Goal: Information Seeking & Learning: Learn about a topic

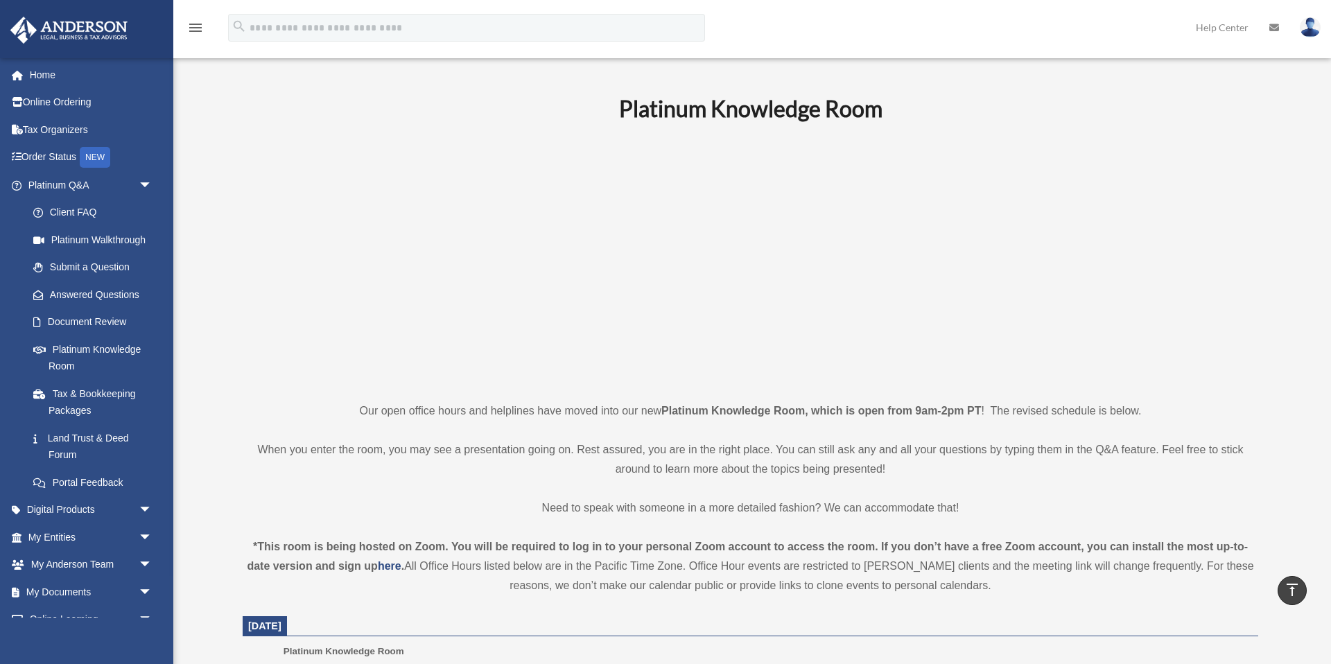
scroll to position [426, 0]
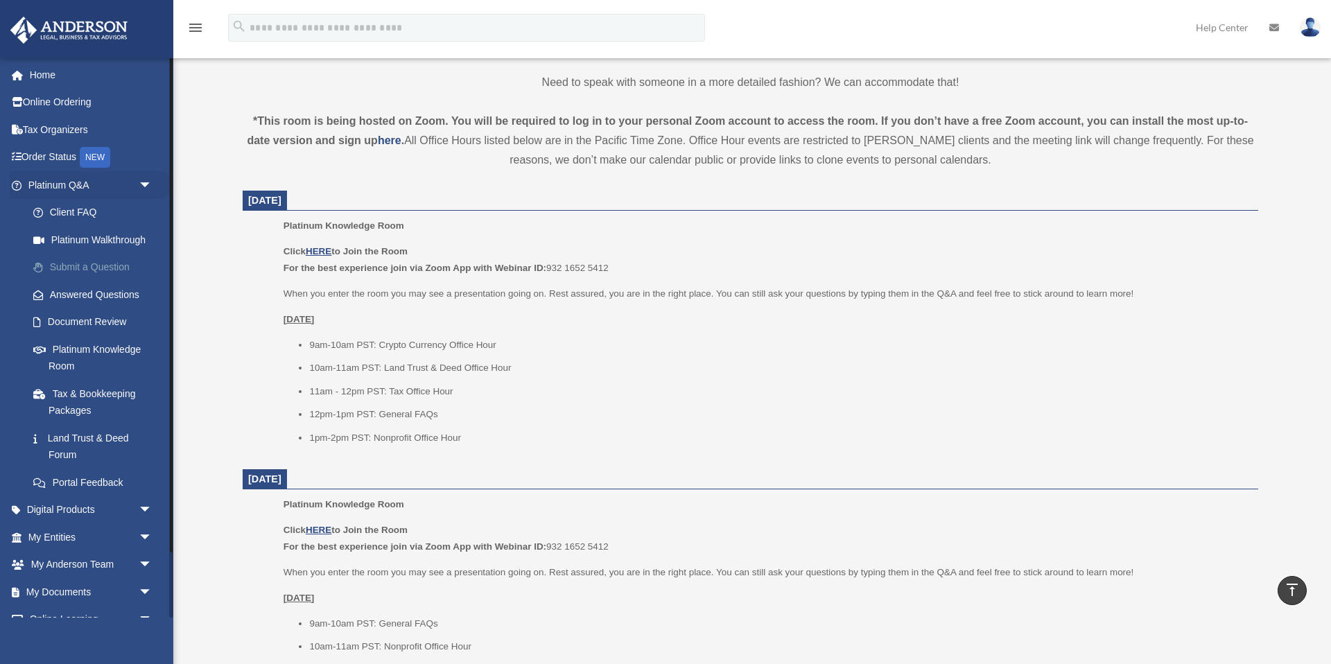
click at [97, 271] on link "Submit a Question" at bounding box center [96, 268] width 154 height 28
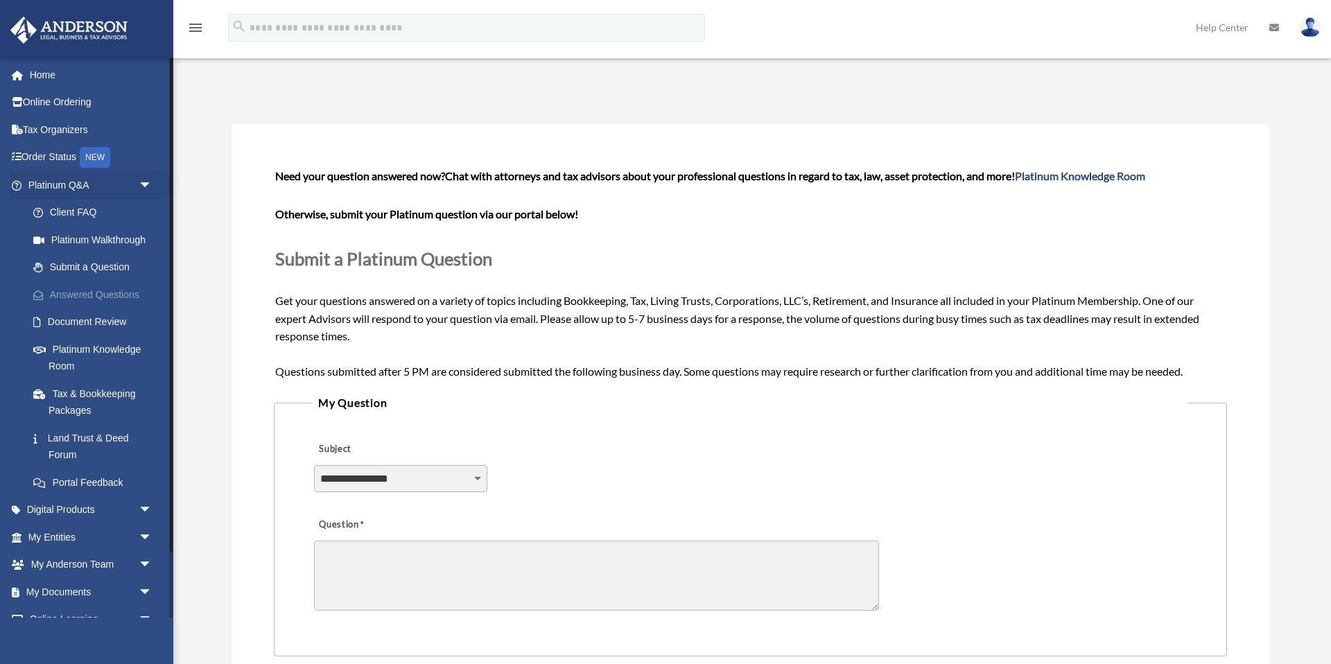
click at [99, 298] on link "Answered Questions" at bounding box center [96, 295] width 154 height 28
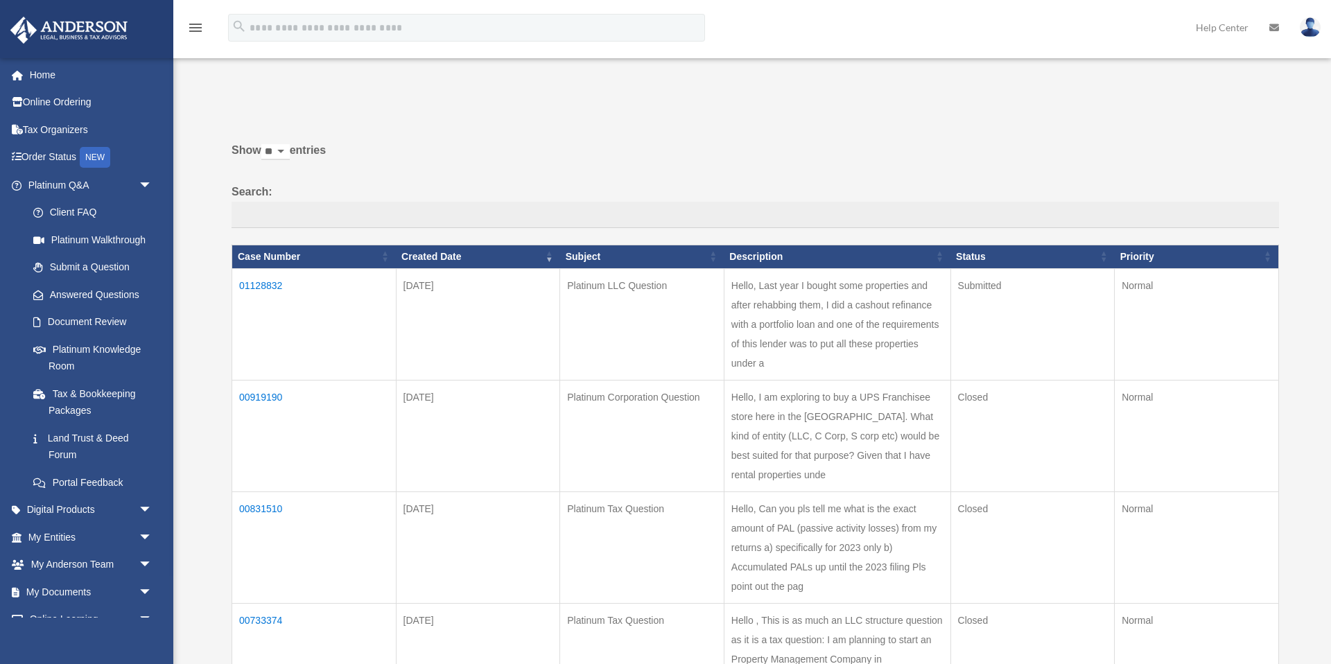
click at [253, 288] on td "01128832" at bounding box center [314, 324] width 164 height 112
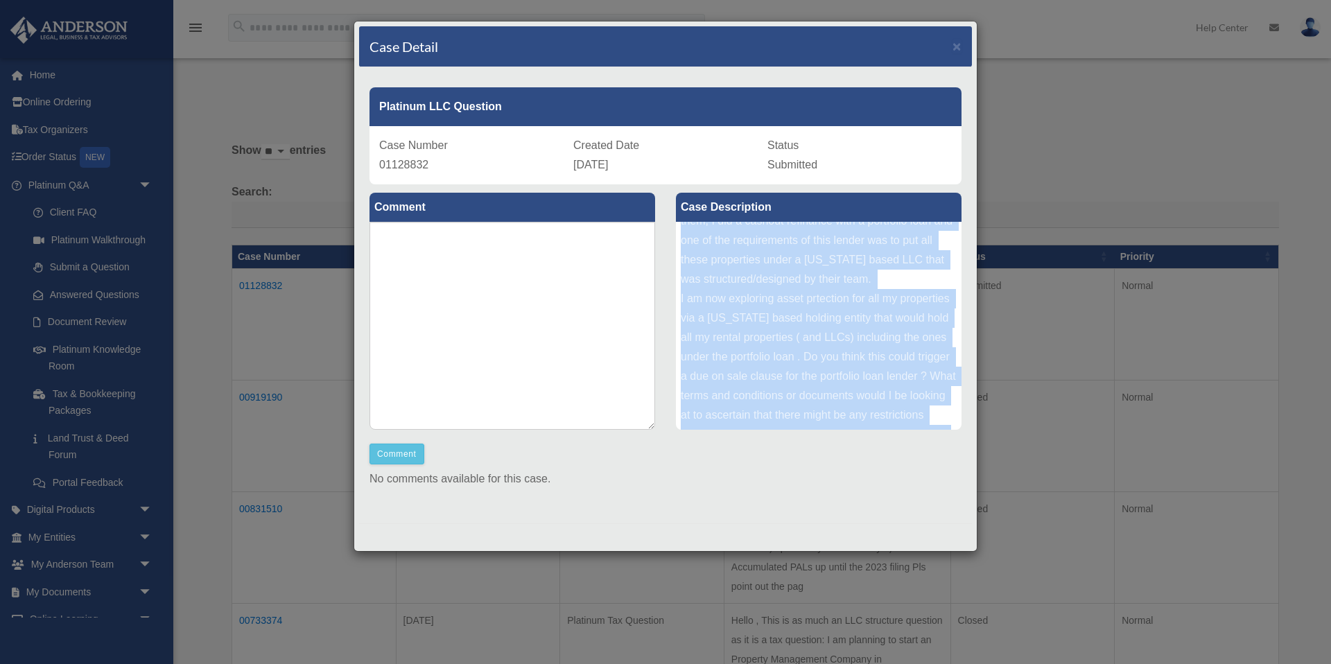
scroll to position [112, 0]
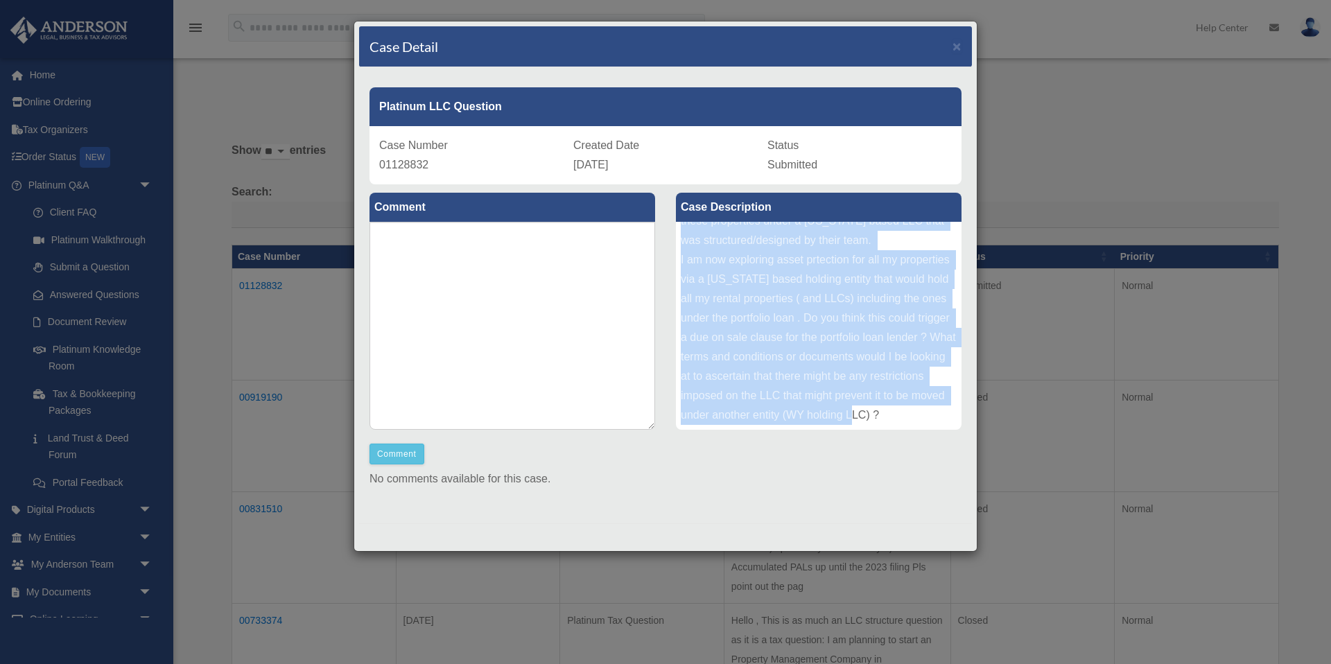
drag, startPoint x: 710, startPoint y: 247, endPoint x: 932, endPoint y: 413, distance: 277.4
click at [947, 433] on div "Case Description Hello, Last year I bought some properties and after rehabbing …" at bounding box center [818, 312] width 306 height 256
copy div "ast year I bought some properties and after rehabbing them, I did a cashout ref…"
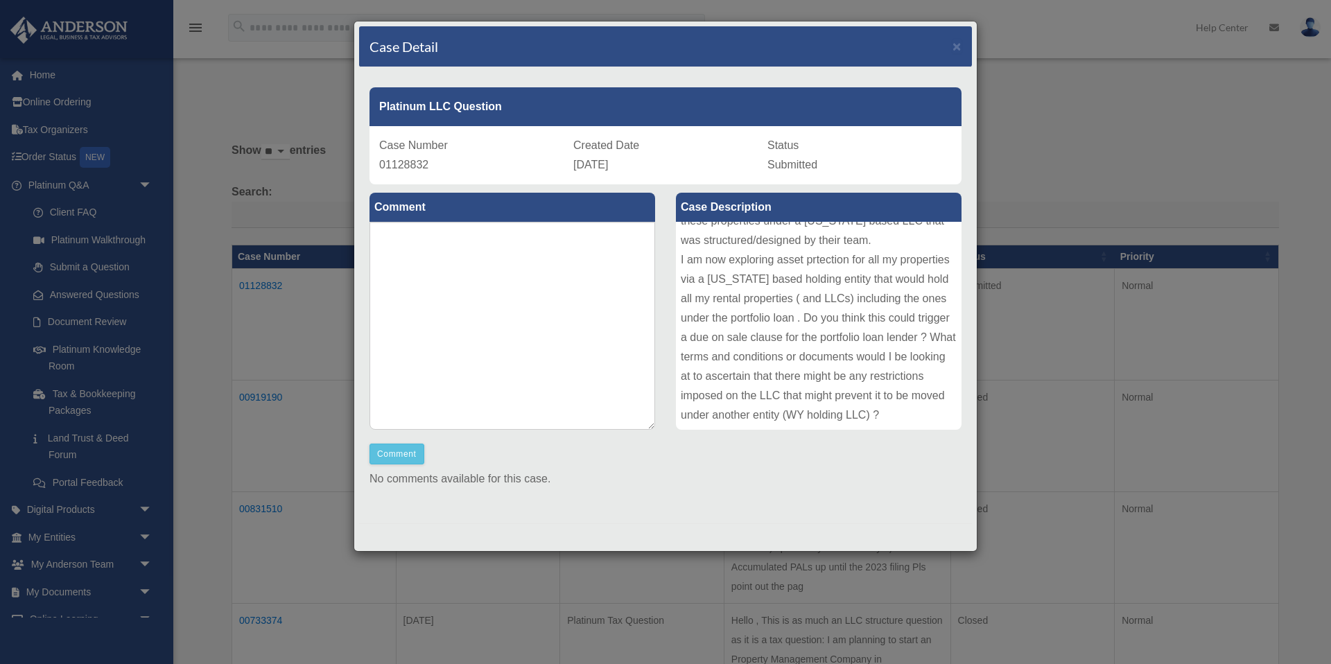
click at [673, 600] on div "Case Detail × Platinum LLC Question Case Number 01128832 Created Date September…" at bounding box center [665, 332] width 1331 height 664
click at [960, 51] on div "Case Detail ×" at bounding box center [665, 46] width 613 height 41
click at [959, 48] on span "×" at bounding box center [956, 46] width 9 height 16
